Goal: Entertainment & Leisure: Consume media (video, audio)

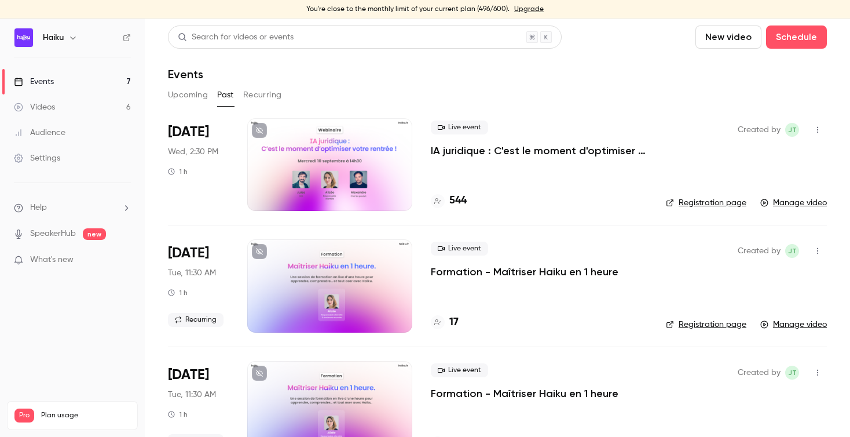
click at [813, 131] on icon "button" at bounding box center [817, 130] width 9 height 8
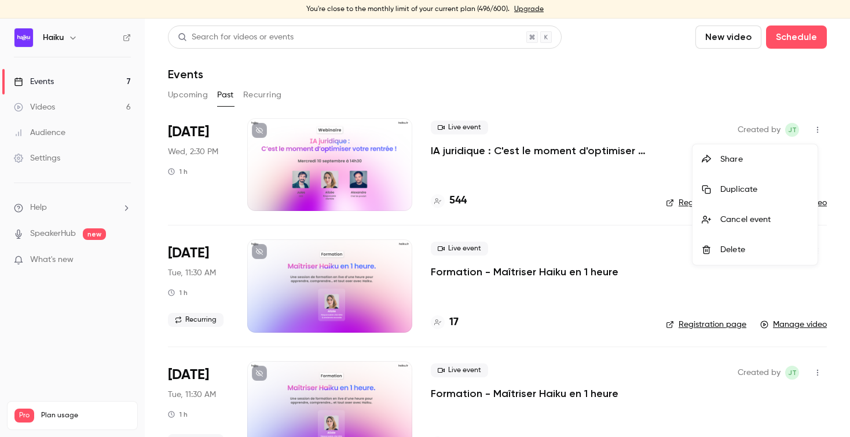
click at [547, 148] on div at bounding box center [425, 218] width 850 height 437
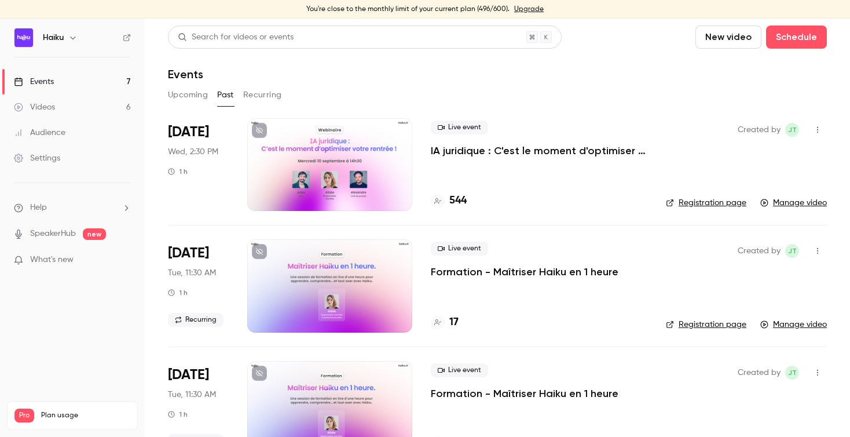
click at [503, 148] on p "IA juridique : C'est le moment d'optimiser votre rentrée !" at bounding box center [539, 151] width 217 height 14
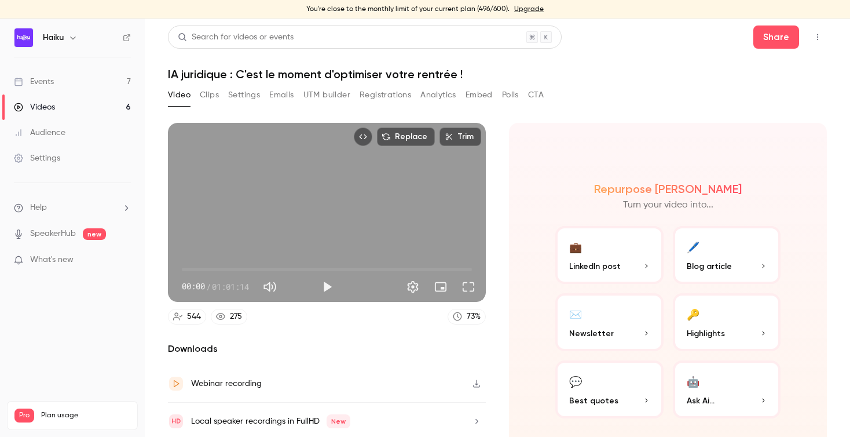
click at [388, 97] on button "Registrations" at bounding box center [386, 95] width 52 height 19
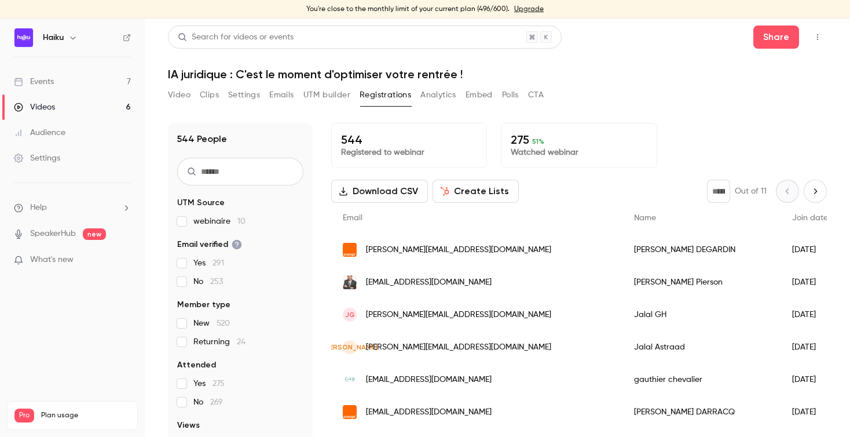
click at [181, 94] on button "Video" at bounding box center [179, 95] width 23 height 19
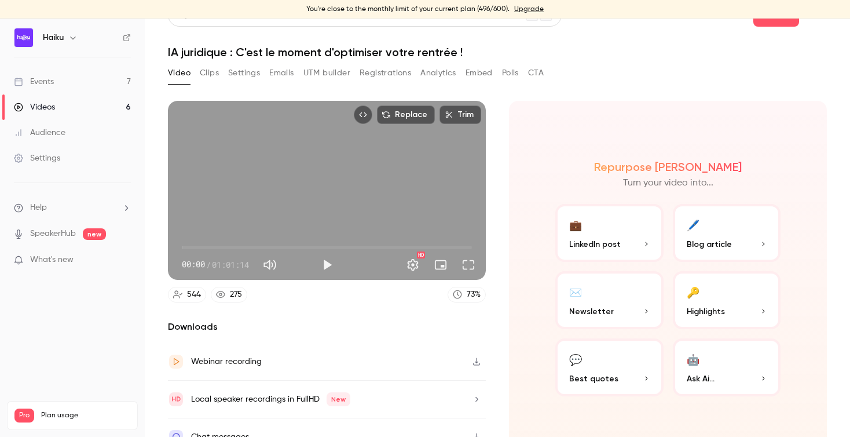
scroll to position [21, 0]
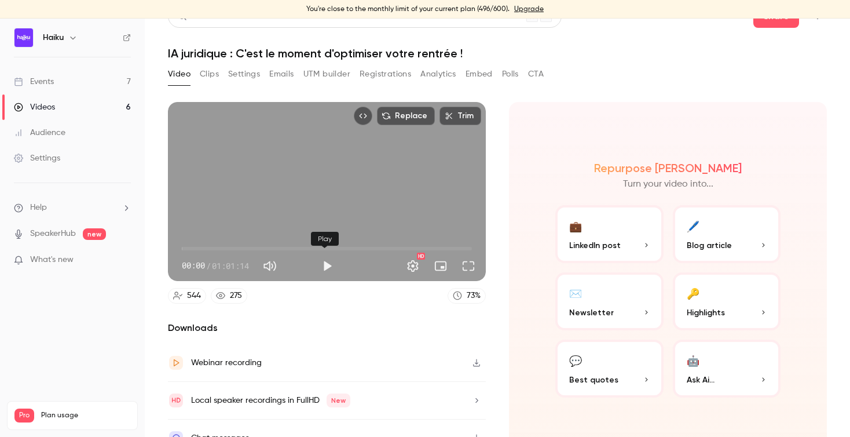
click at [324, 264] on button "Play" at bounding box center [327, 265] width 23 height 23
drag, startPoint x: 183, startPoint y: 243, endPoint x: 192, endPoint y: 243, distance: 8.7
click at [185, 247] on span "00:14" at bounding box center [182, 248] width 3 height 3
drag, startPoint x: 193, startPoint y: 243, endPoint x: 181, endPoint y: 244, distance: 11.6
click at [181, 247] on span "00:00" at bounding box center [181, 248] width 3 height 3
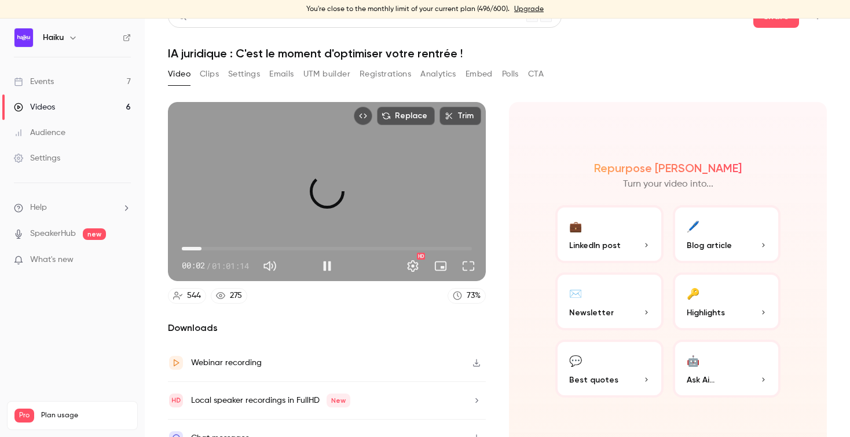
drag, startPoint x: 185, startPoint y: 246, endPoint x: 201, endPoint y: 246, distance: 16.2
click at [201, 247] on span "04:05" at bounding box center [201, 248] width 3 height 3
drag, startPoint x: 199, startPoint y: 243, endPoint x: 173, endPoint y: 243, distance: 26.6
click at [173, 243] on div "03:43 00:02 / 01:01:14 HD" at bounding box center [327, 256] width 318 height 49
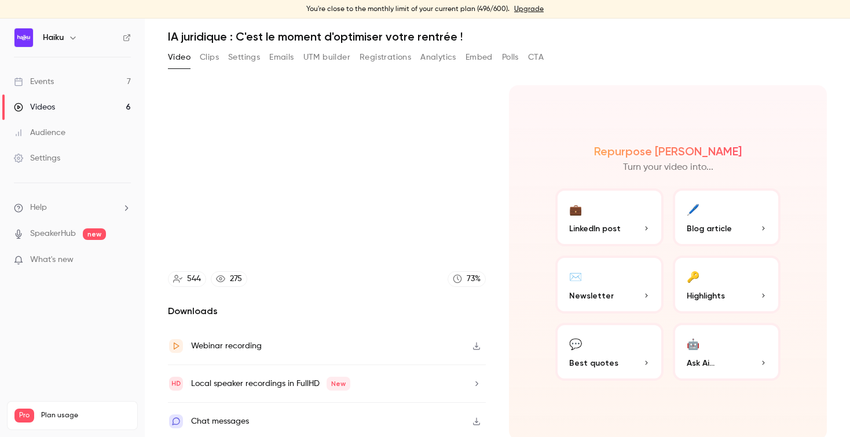
scroll to position [32, 0]
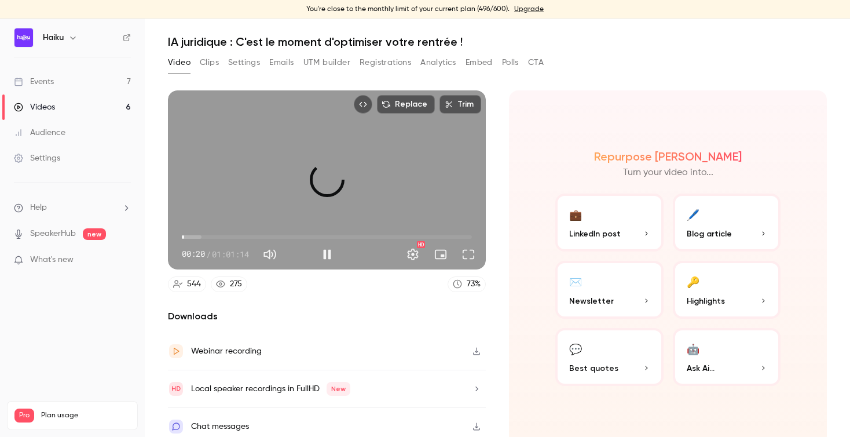
type input "*****"
drag, startPoint x: 184, startPoint y: 231, endPoint x: 191, endPoint y: 231, distance: 6.4
click at [191, 235] on span "01:51" at bounding box center [190, 236] width 3 height 3
click at [326, 249] on button "Pause" at bounding box center [327, 254] width 23 height 23
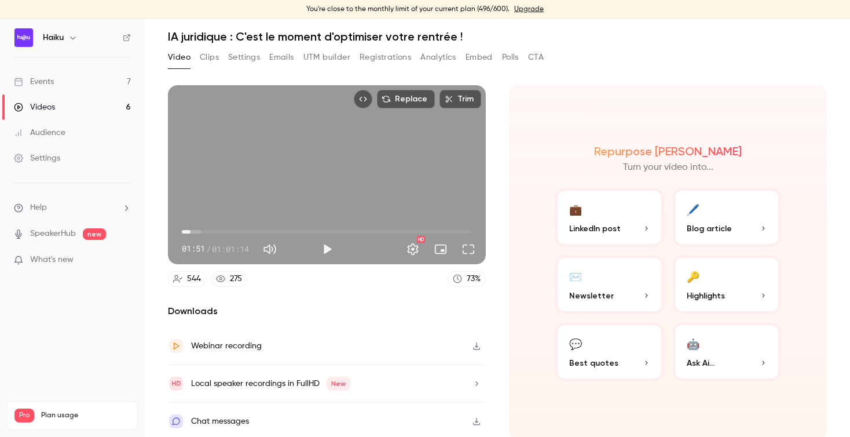
click at [213, 57] on button "Clips" at bounding box center [209, 57] width 19 height 19
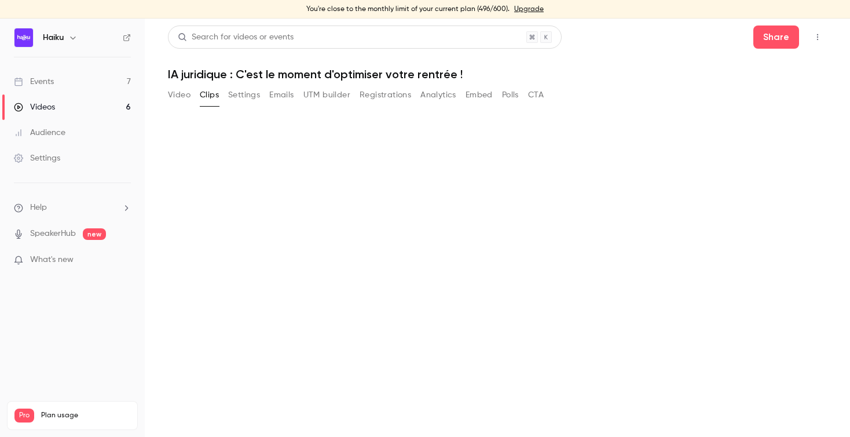
click at [247, 95] on button "Settings" at bounding box center [244, 95] width 32 height 19
